Goal: Navigation & Orientation: Find specific page/section

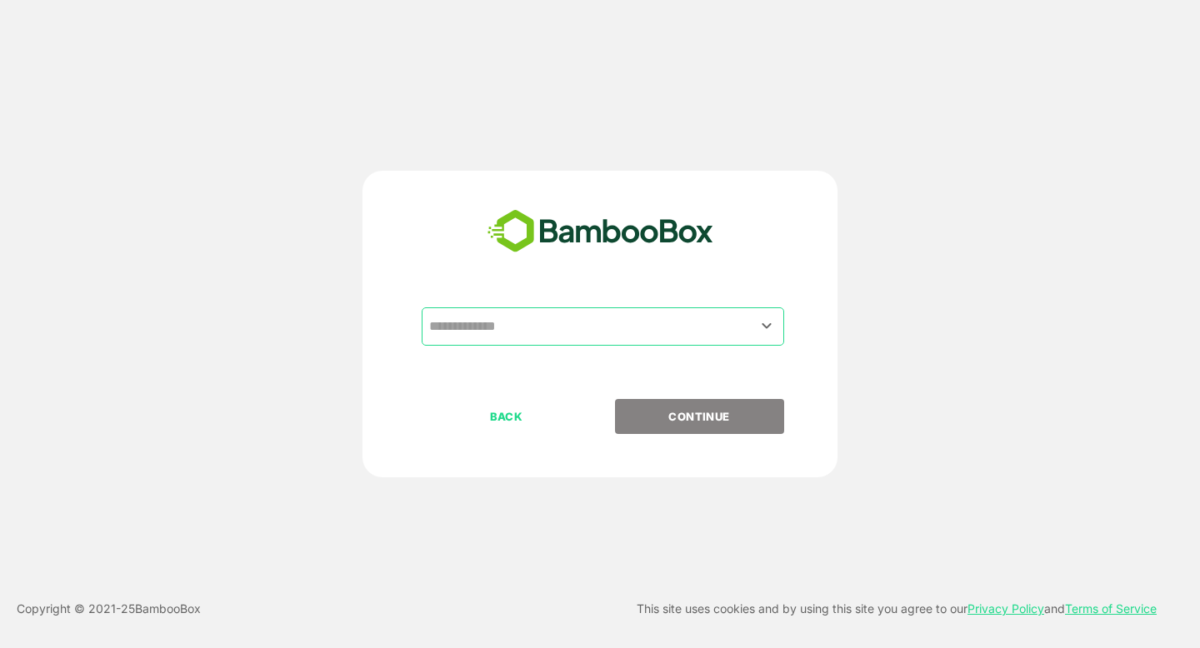
click at [560, 330] on input "text" at bounding box center [603, 327] width 356 height 32
click at [769, 327] on icon "Open" at bounding box center [766, 326] width 20 height 20
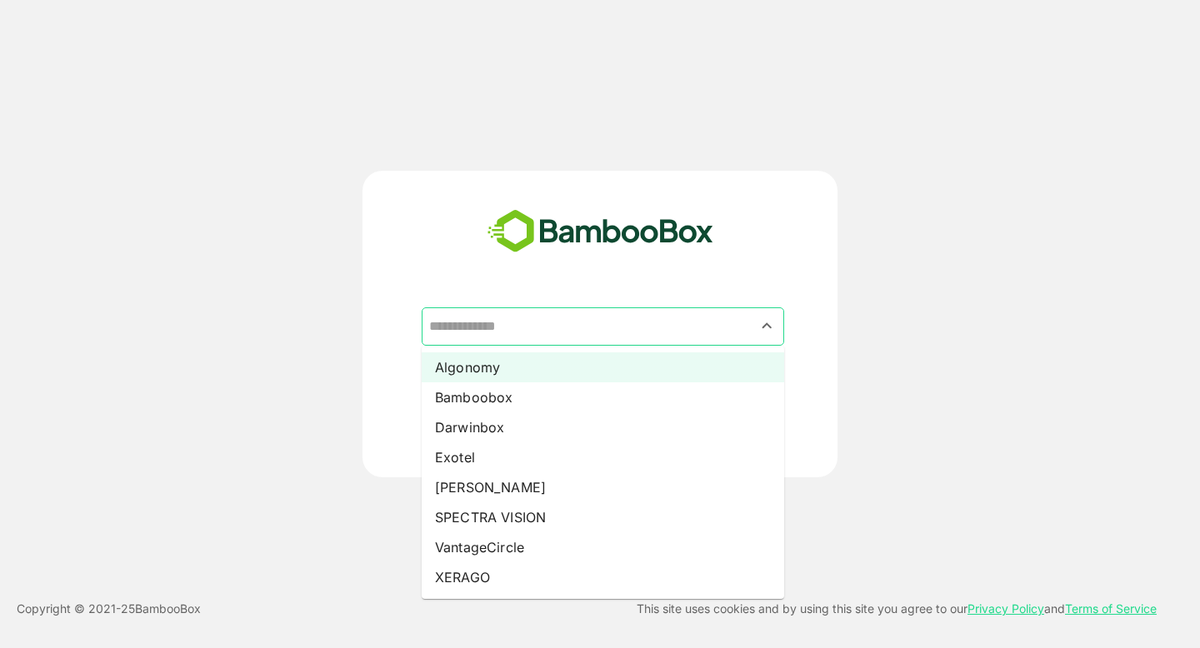
click at [516, 361] on li "Algonomy" at bounding box center [603, 367] width 362 height 30
type input "********"
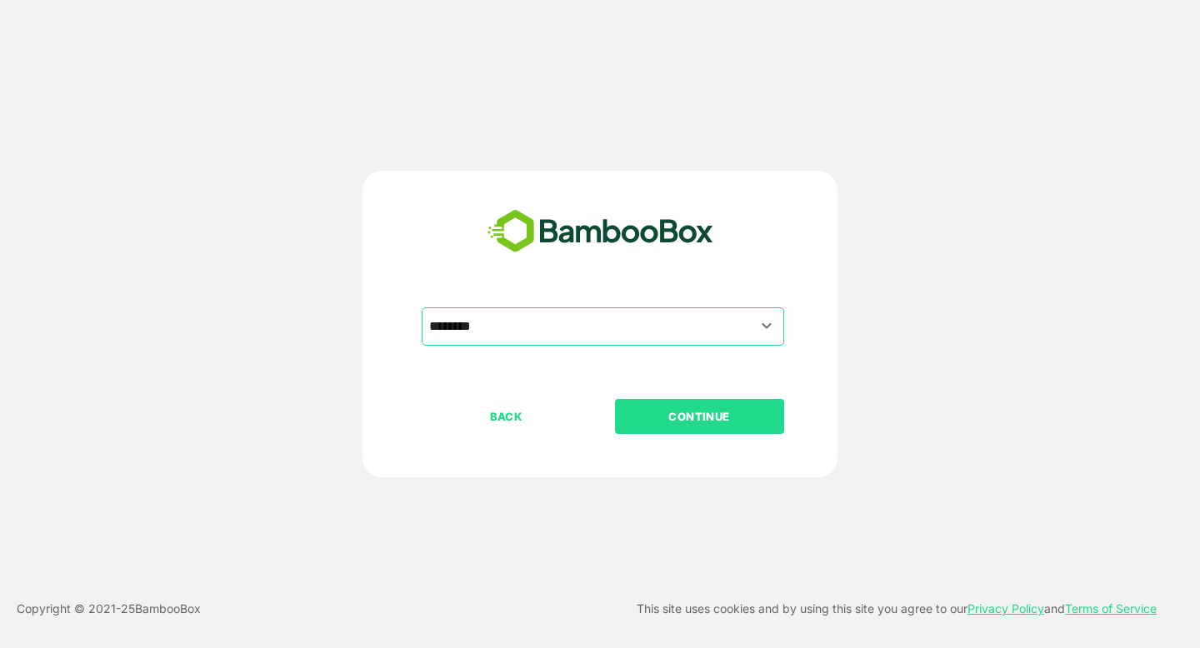
click at [697, 431] on button "CONTINUE" at bounding box center [699, 416] width 169 height 35
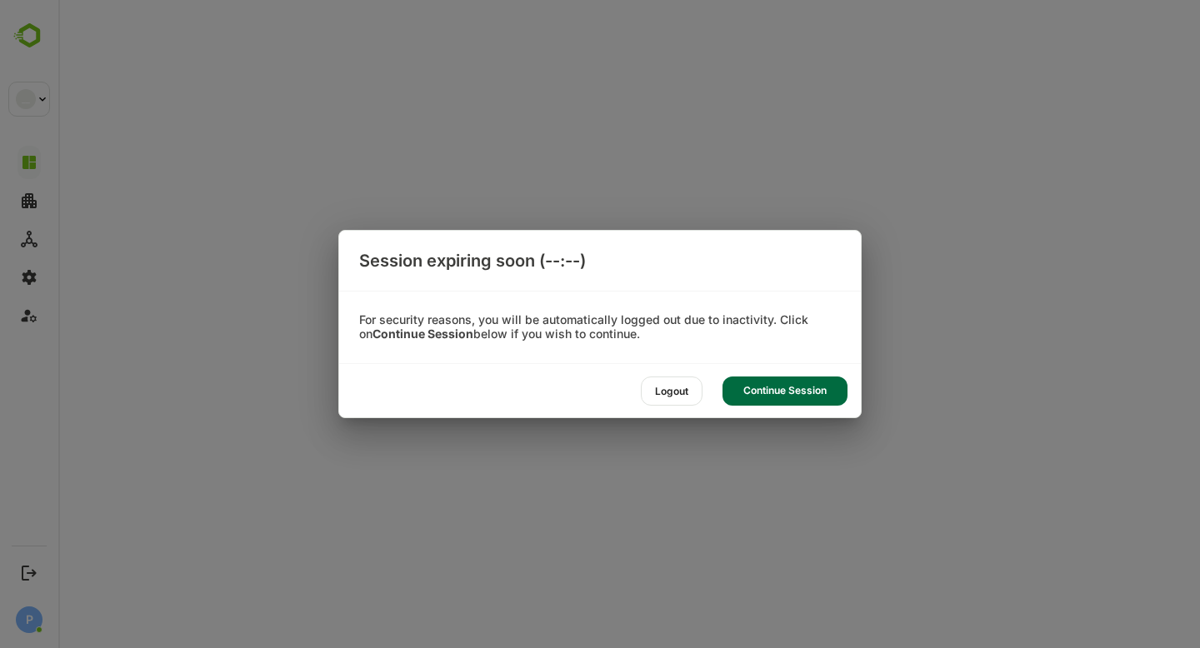
click at [804, 391] on div "Continue Session" at bounding box center [784, 391] width 125 height 29
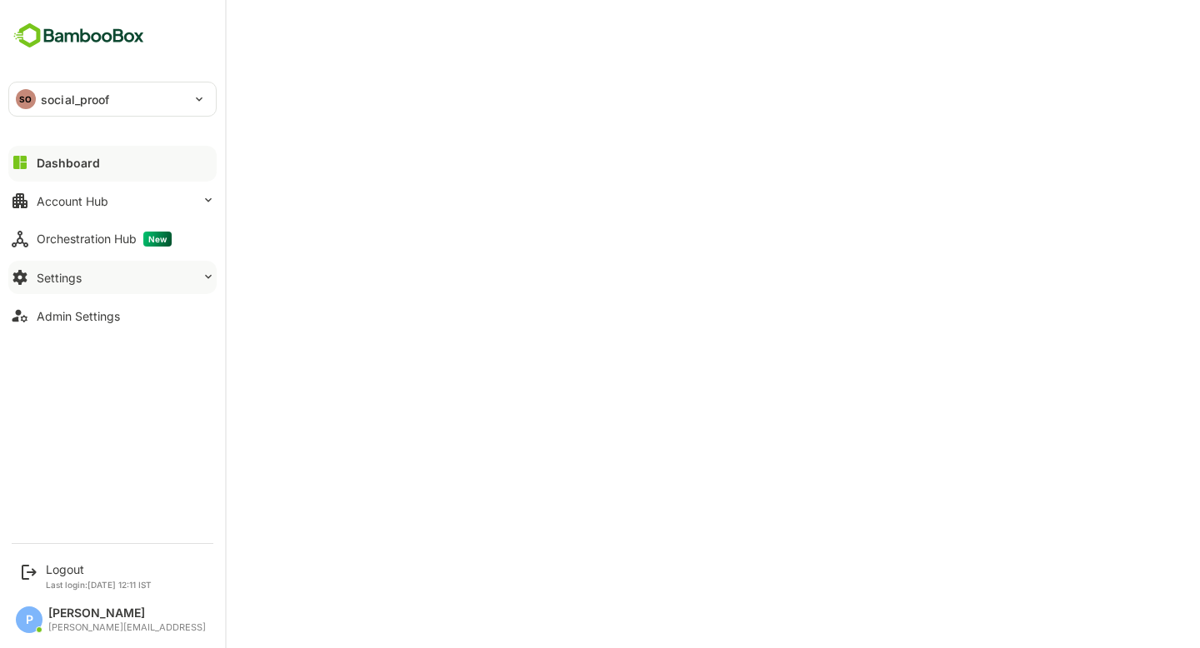
click at [41, 276] on div "Settings" at bounding box center [59, 278] width 45 height 14
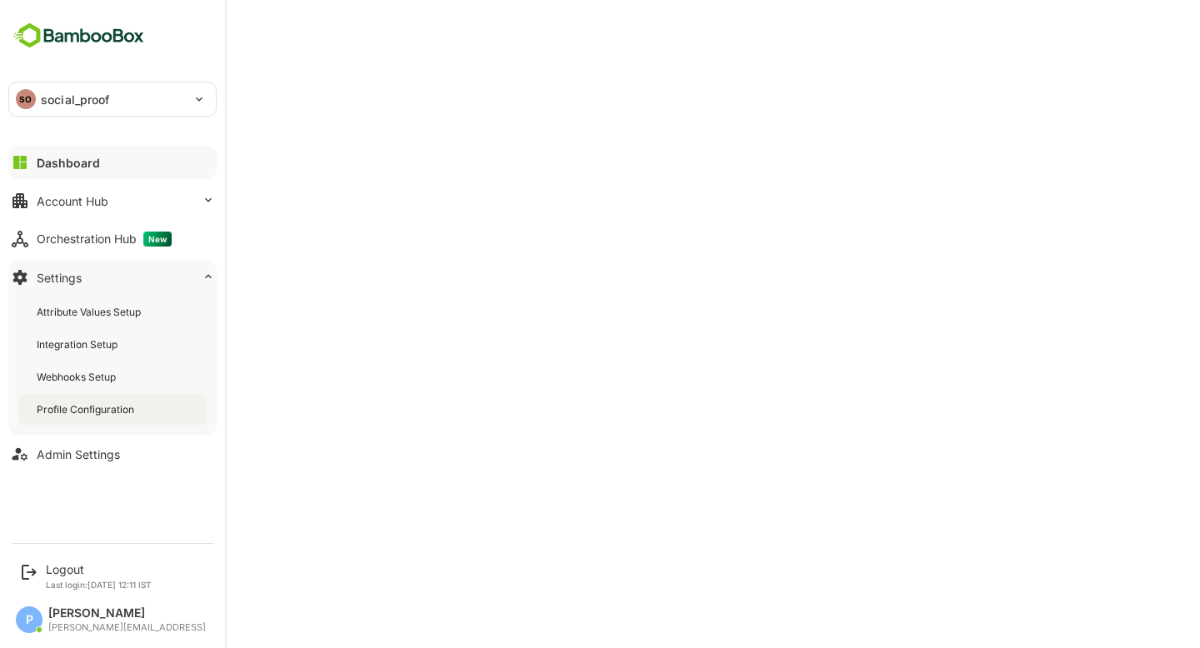
click at [129, 407] on div "Profile Configuration" at bounding box center [87, 409] width 101 height 14
click at [88, 444] on button "Admin Settings" at bounding box center [112, 453] width 208 height 33
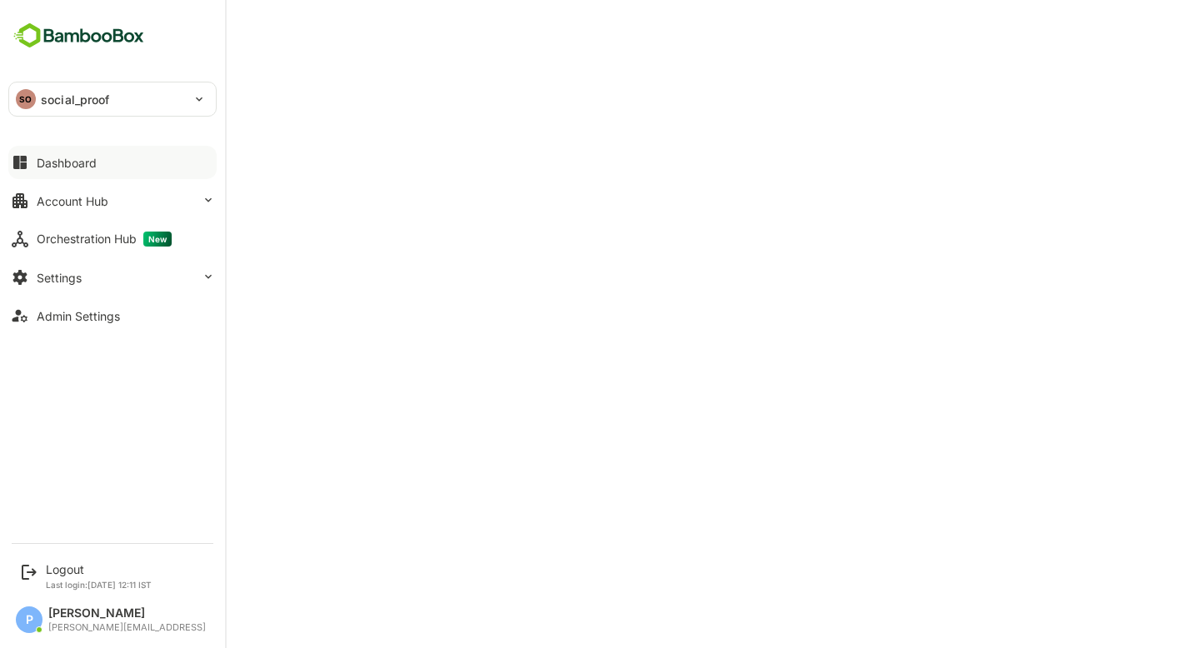
click at [51, 162] on div "Dashboard" at bounding box center [67, 163] width 60 height 14
click at [169, 203] on button "Account Hub" at bounding box center [112, 200] width 208 height 33
click at [43, 107] on p "social_proof" at bounding box center [75, 99] width 69 height 17
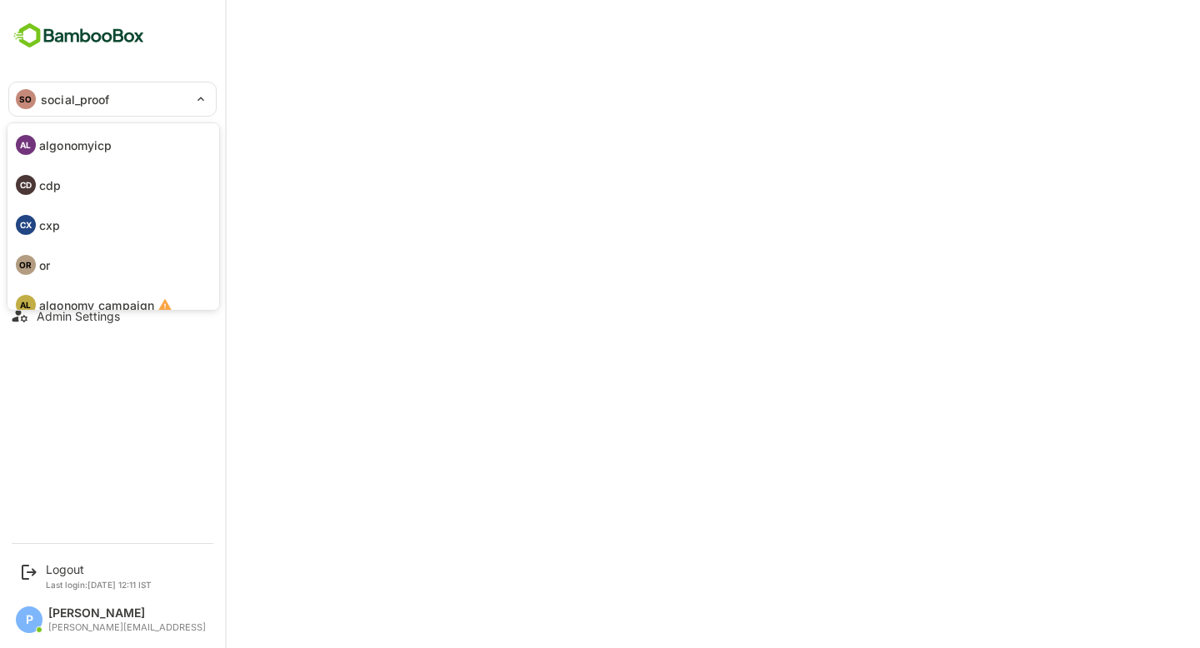
scroll to position [97, 0]
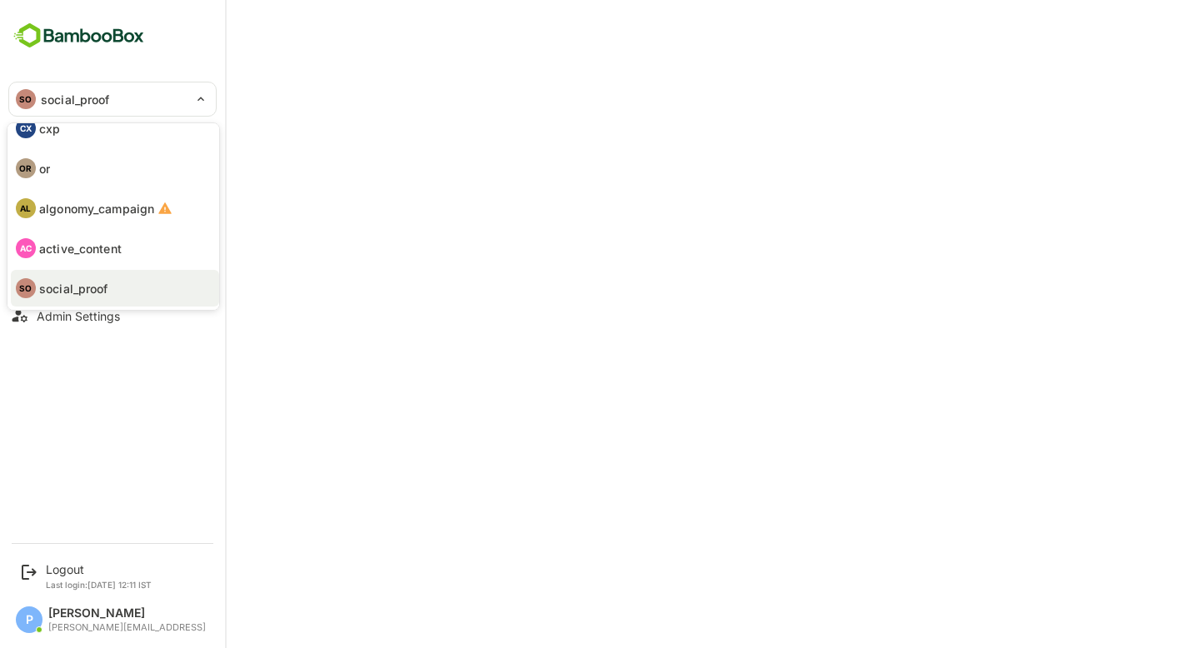
click at [654, 197] on div at bounding box center [600, 324] width 1200 height 648
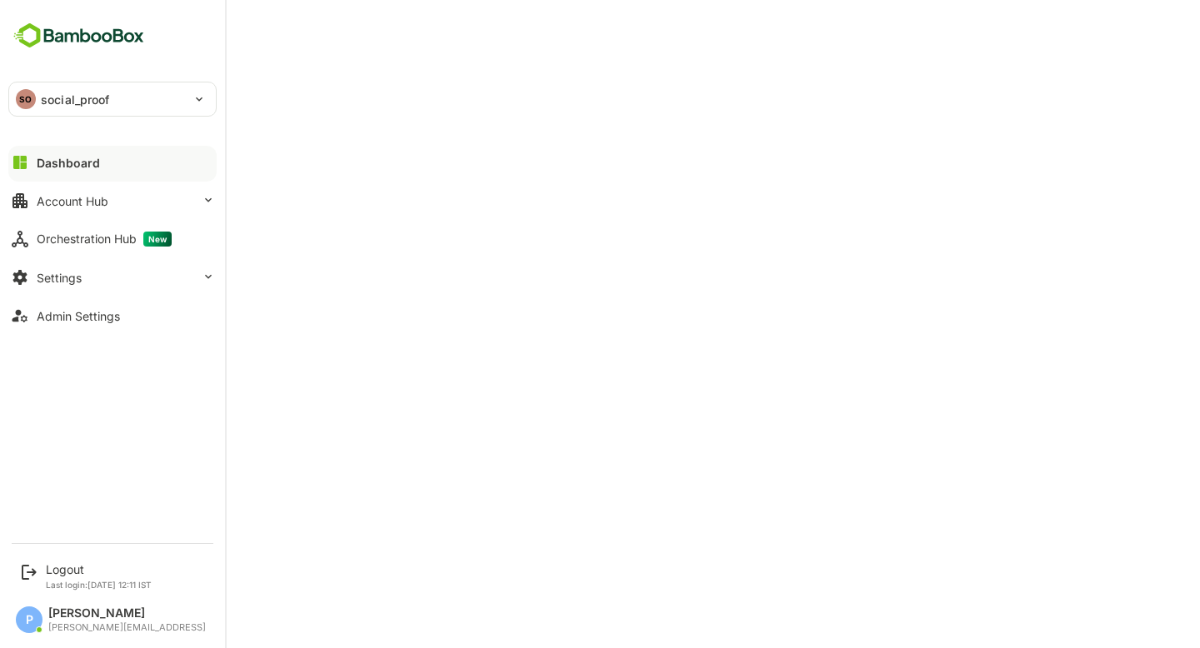
click at [95, 98] on p "social_proof" at bounding box center [75, 99] width 69 height 17
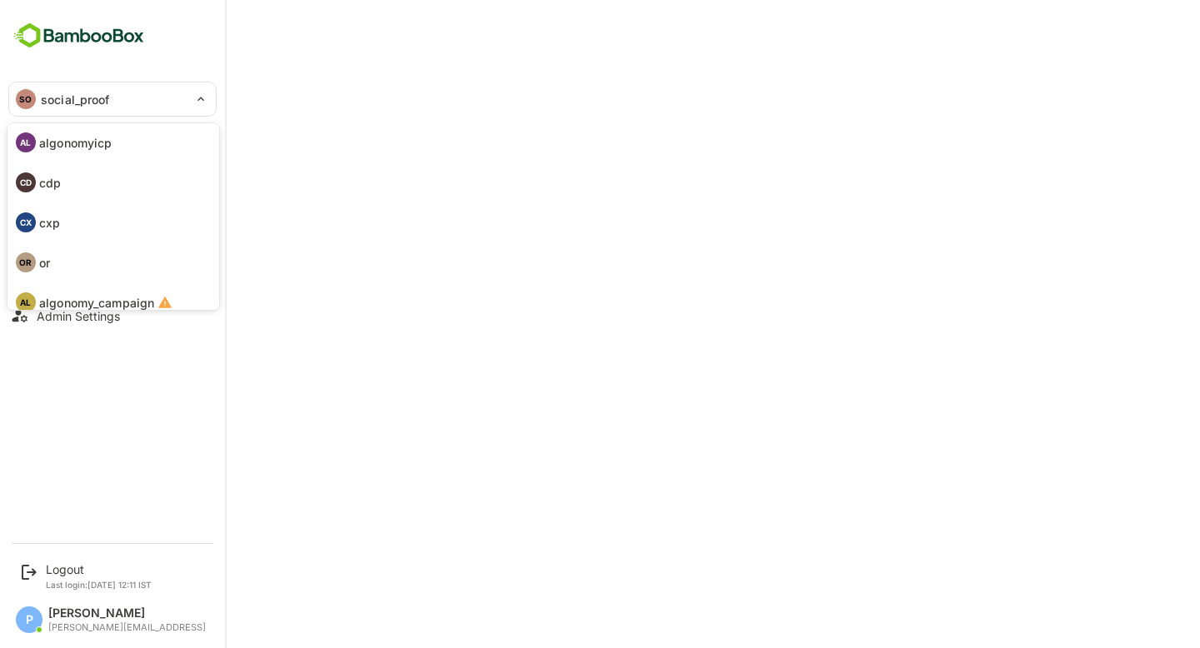
scroll to position [0, 0]
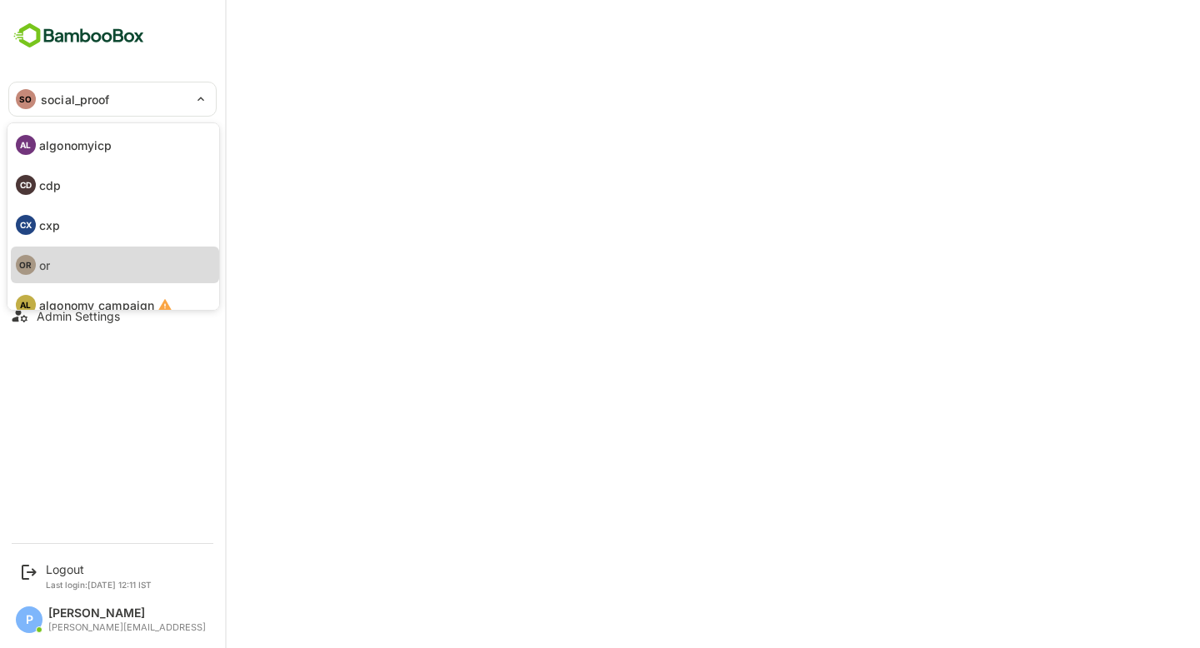
click at [62, 267] on li "OR or" at bounding box center [115, 265] width 208 height 37
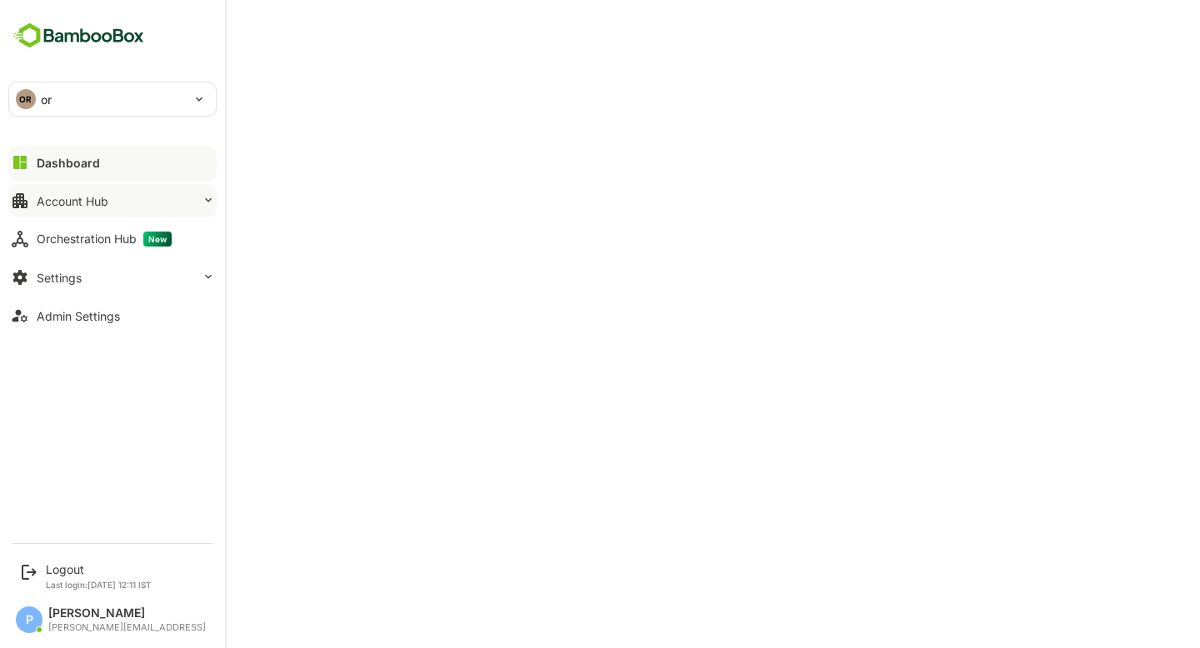
click at [92, 205] on div "Account Hub" at bounding box center [73, 201] width 72 height 14
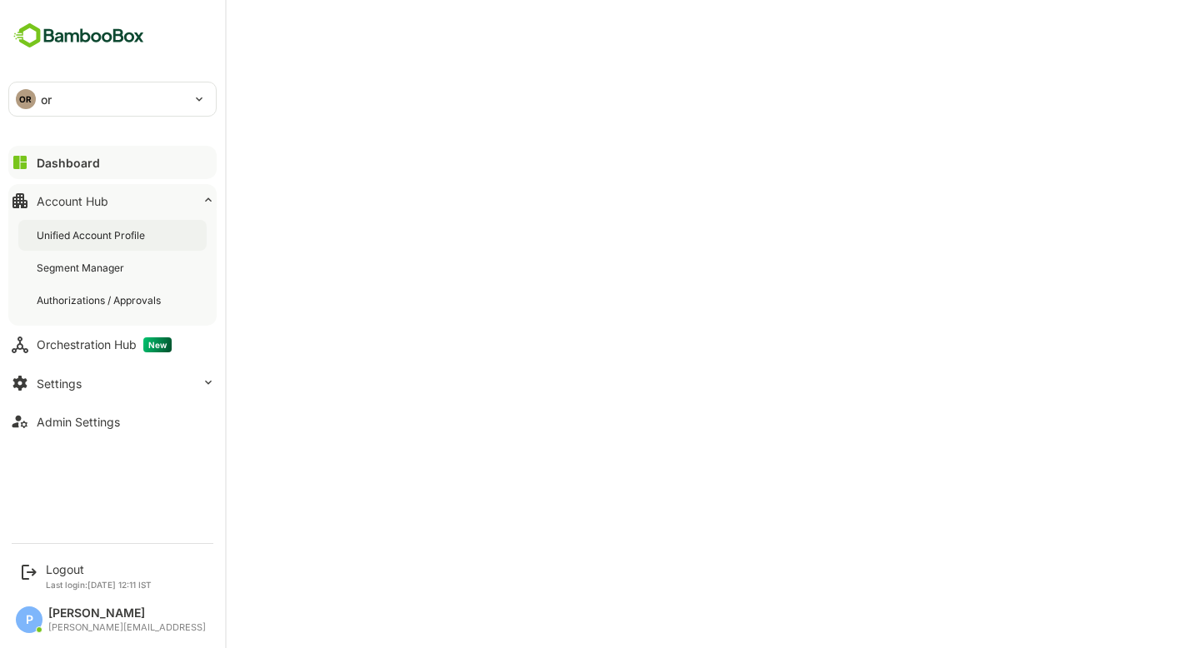
click at [108, 240] on div "Unified Account Profile" at bounding box center [93, 235] width 112 height 14
click at [123, 107] on div "OR or" at bounding box center [102, 98] width 187 height 33
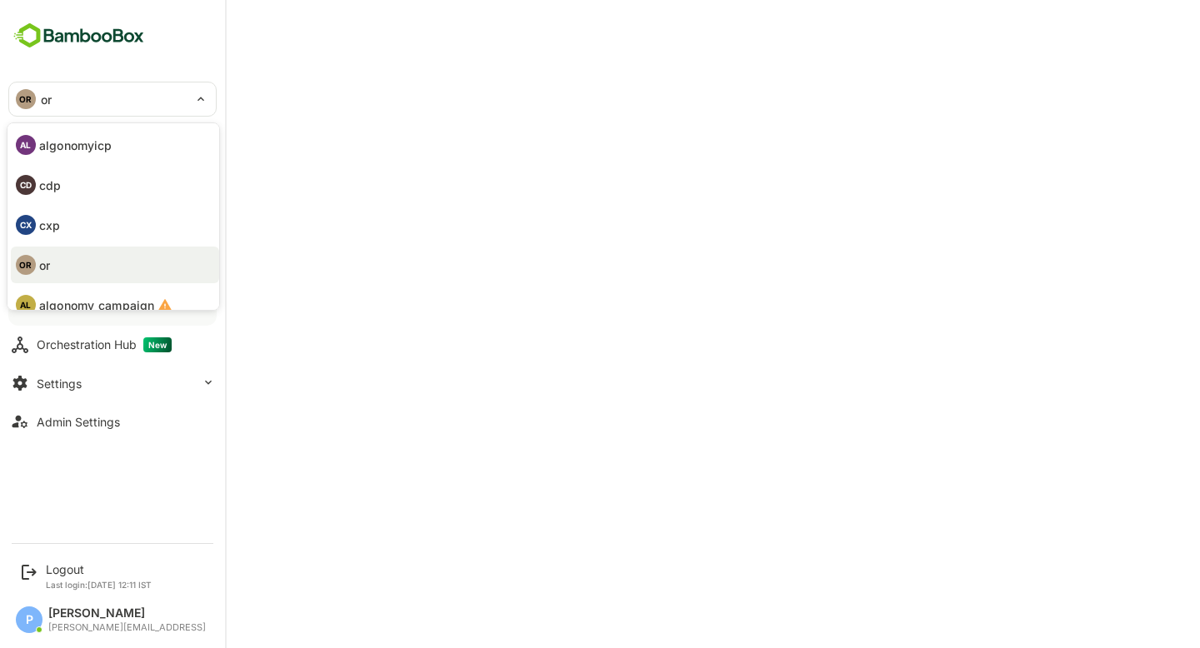
scroll to position [97, 0]
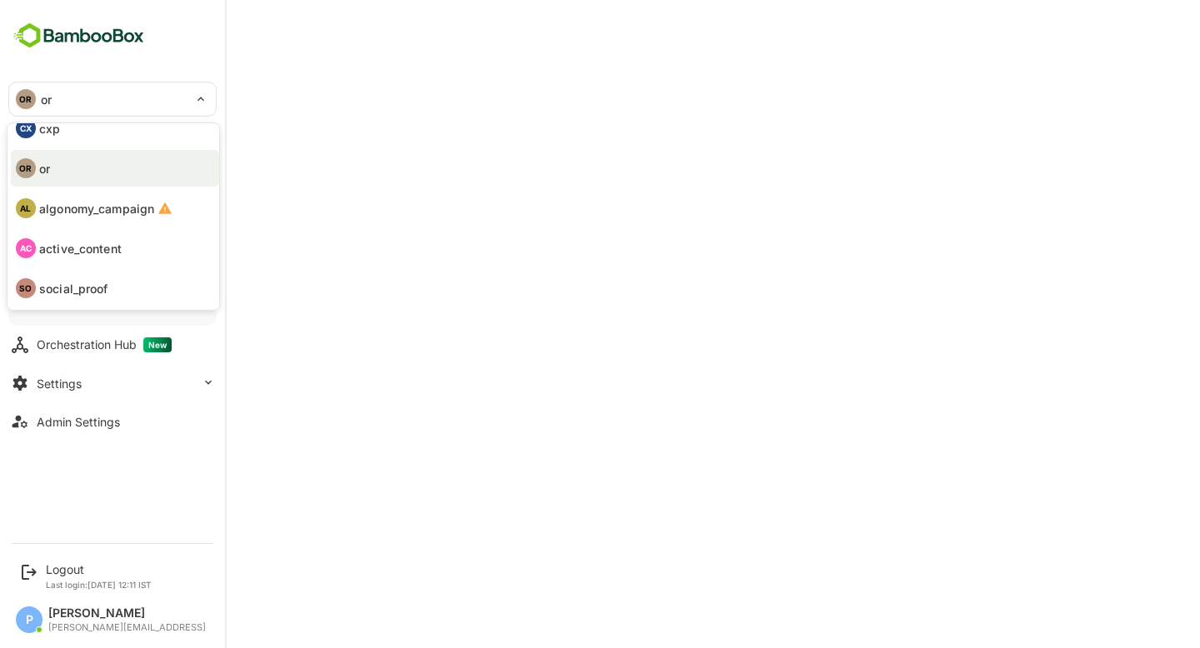
click at [87, 247] on p "active_content" at bounding box center [80, 248] width 82 height 17
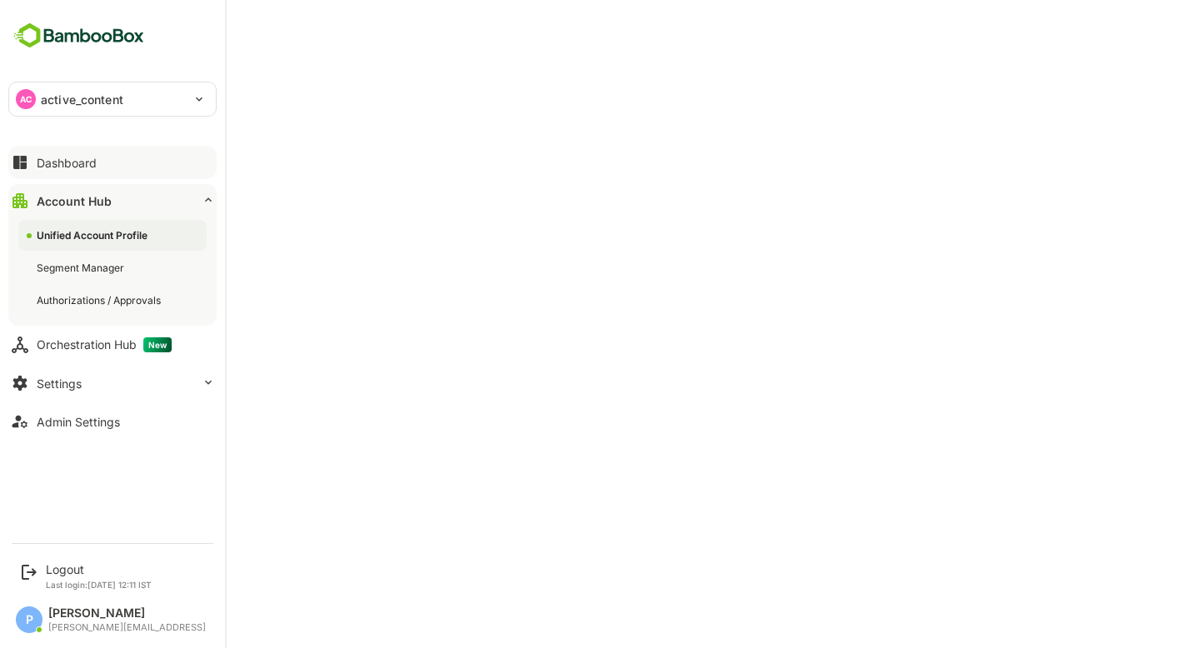
click at [88, 110] on div "AC active_content" at bounding box center [102, 98] width 187 height 33
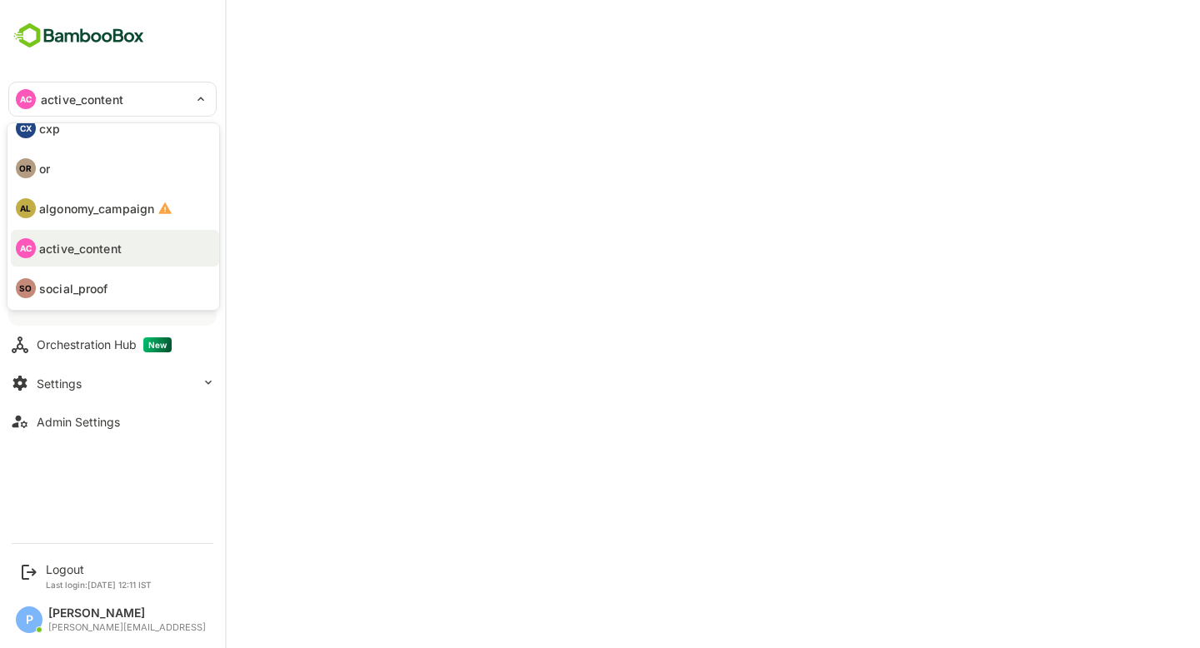
click at [87, 273] on li "SO social_proof" at bounding box center [115, 288] width 208 height 37
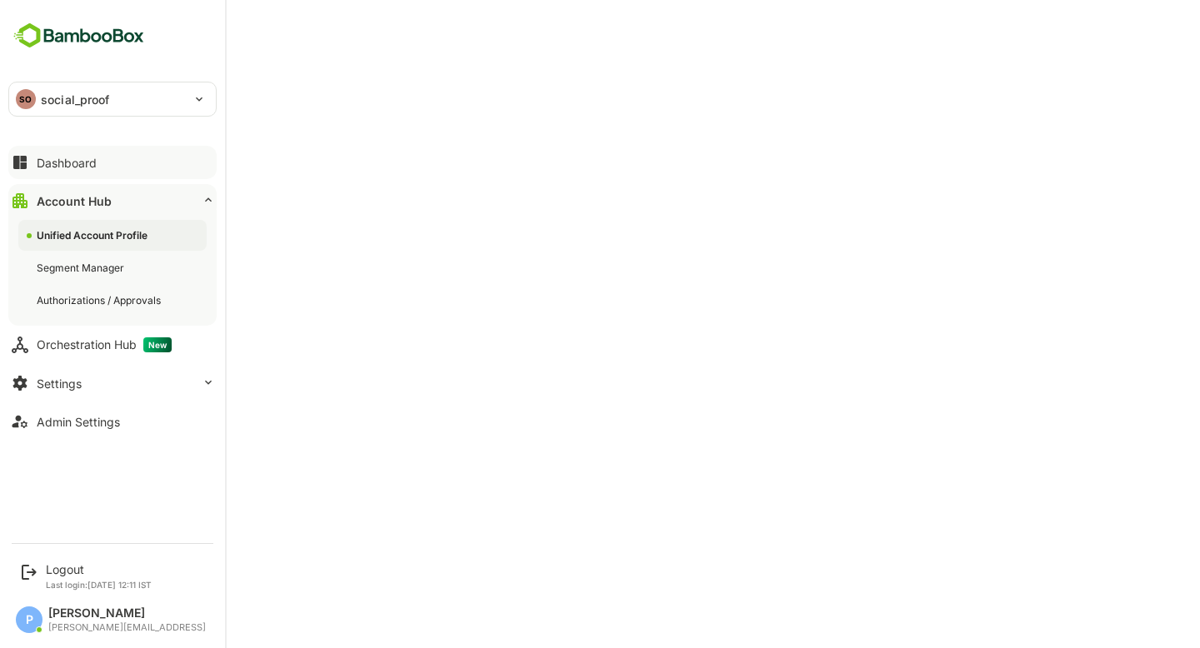
click at [82, 100] on p "social_proof" at bounding box center [75, 99] width 69 height 17
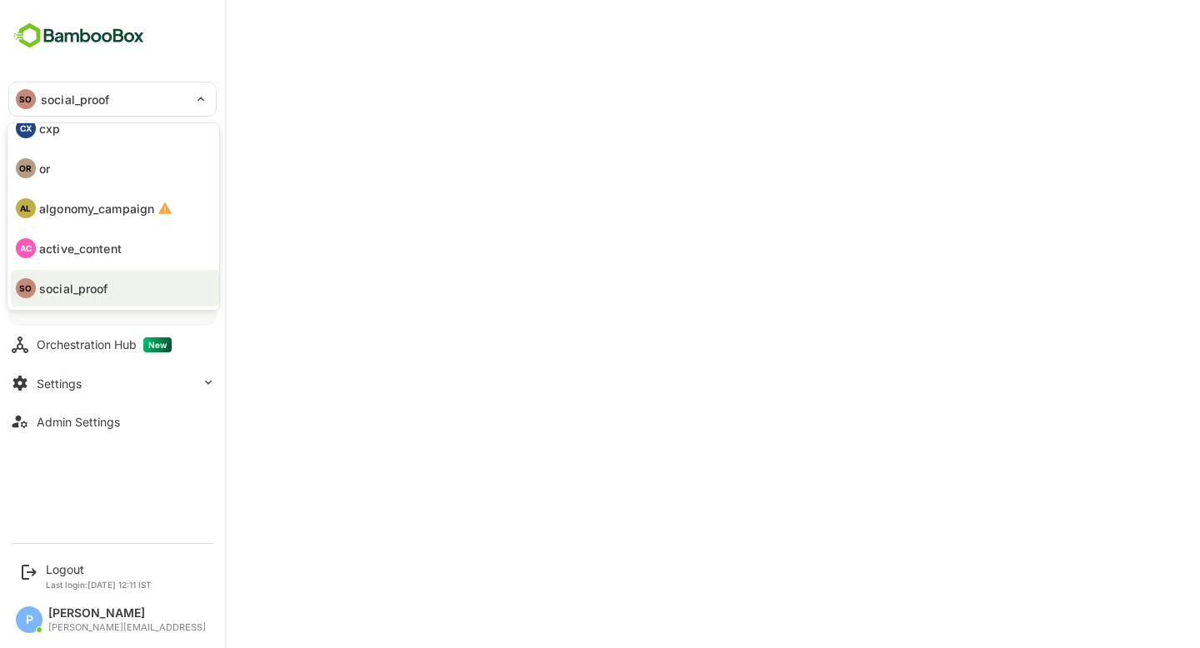
click at [346, 120] on div at bounding box center [600, 324] width 1200 height 648
